Goal: Transaction & Acquisition: Purchase product/service

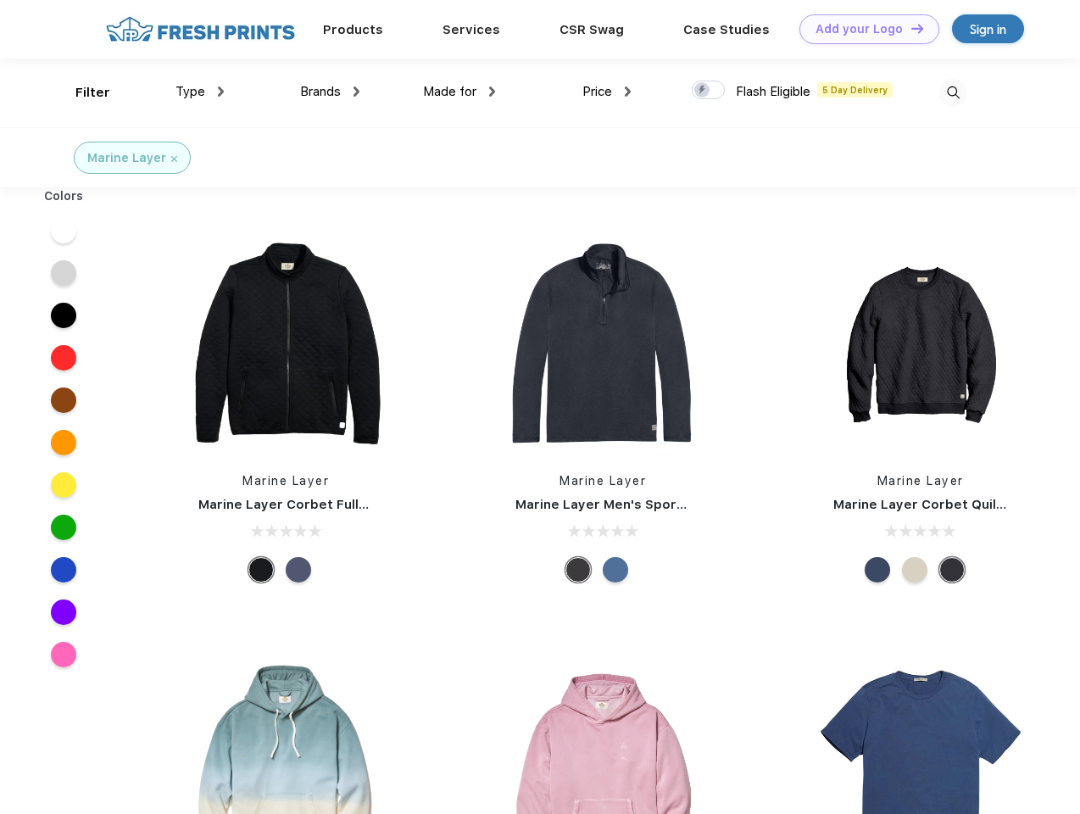
click at [863, 29] on link "Add your Logo Design Tool" at bounding box center [870, 29] width 140 height 30
click at [0, 0] on div "Design Tool" at bounding box center [0, 0] width 0 height 0
click at [910, 28] on link "Add your Logo Design Tool" at bounding box center [870, 29] width 140 height 30
click at [81, 92] on div "Filter" at bounding box center [92, 93] width 35 height 20
click at [200, 92] on span "Type" at bounding box center [191, 91] width 30 height 15
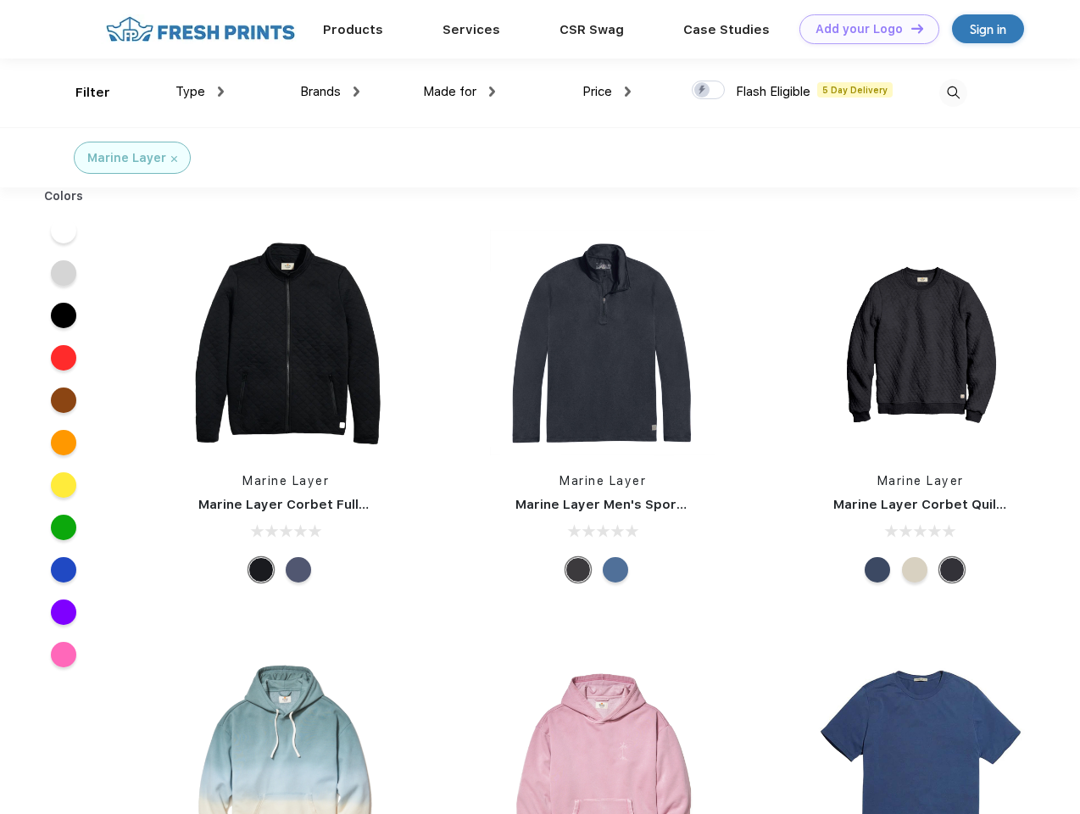
click at [330, 92] on span "Brands" at bounding box center [320, 91] width 41 height 15
click at [460, 92] on span "Made for" at bounding box center [449, 91] width 53 height 15
click at [607, 92] on span "Price" at bounding box center [598, 91] width 30 height 15
click at [709, 91] on div at bounding box center [708, 90] width 33 height 19
click at [703, 91] on input "checkbox" at bounding box center [697, 85] width 11 height 11
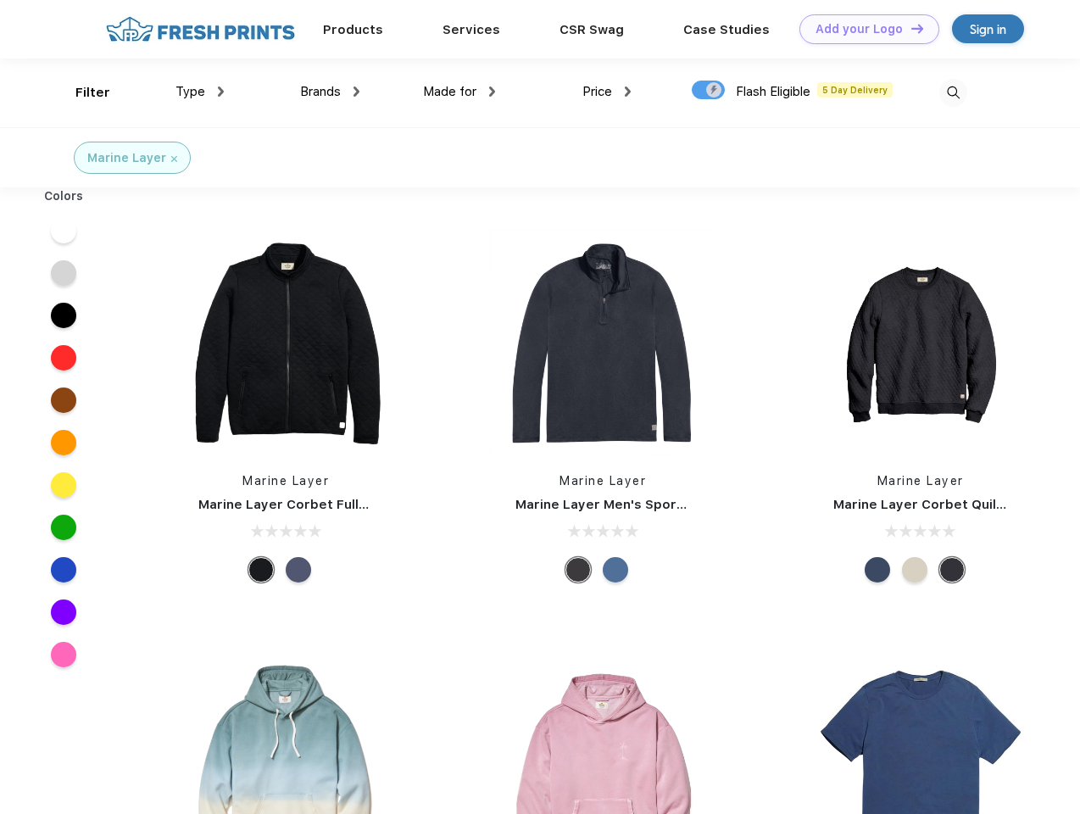
click at [953, 92] on img at bounding box center [954, 93] width 28 height 28
